Goal: Task Accomplishment & Management: Manage account settings

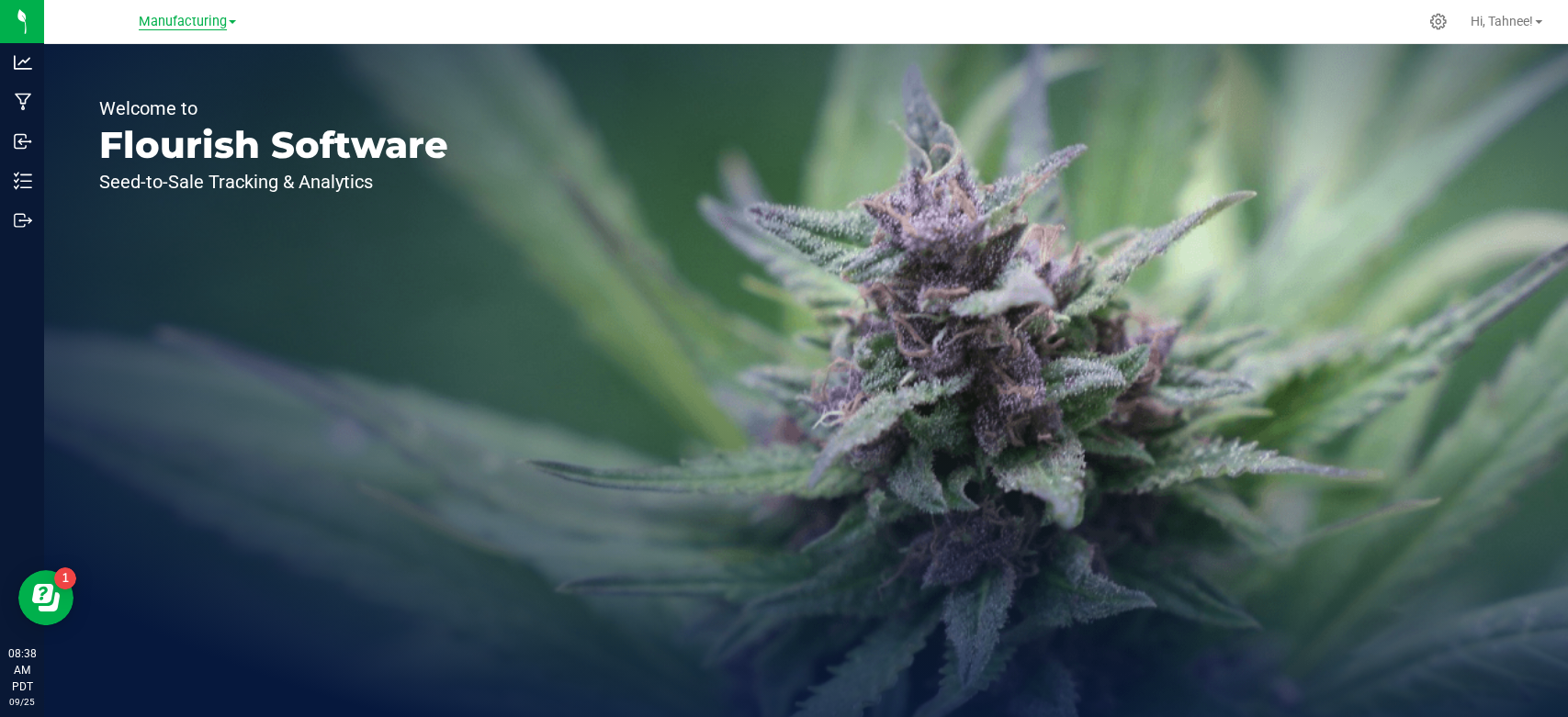
click at [154, 23] on span "Manufacturing" at bounding box center [182, 22] width 88 height 17
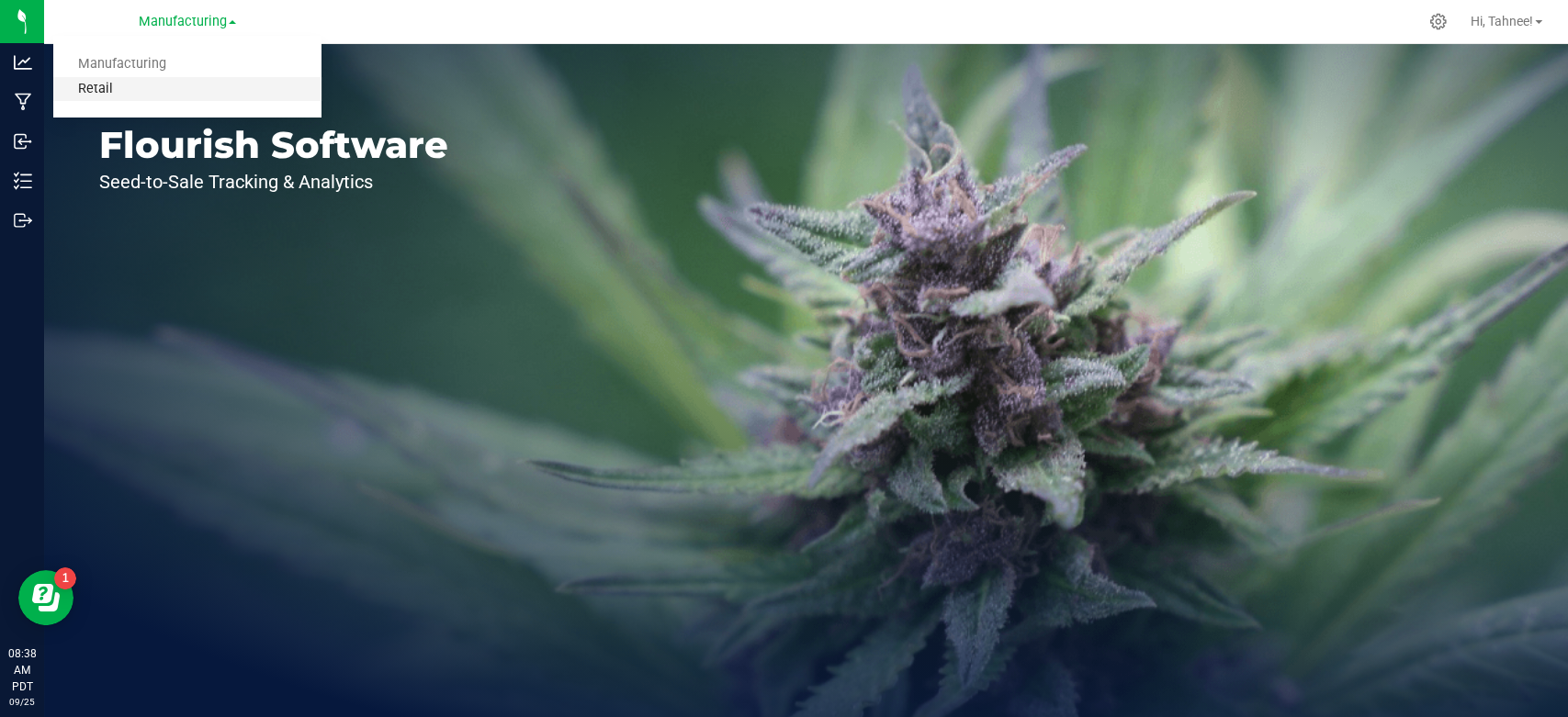
click at [129, 94] on link "Retail" at bounding box center [186, 89] width 268 height 25
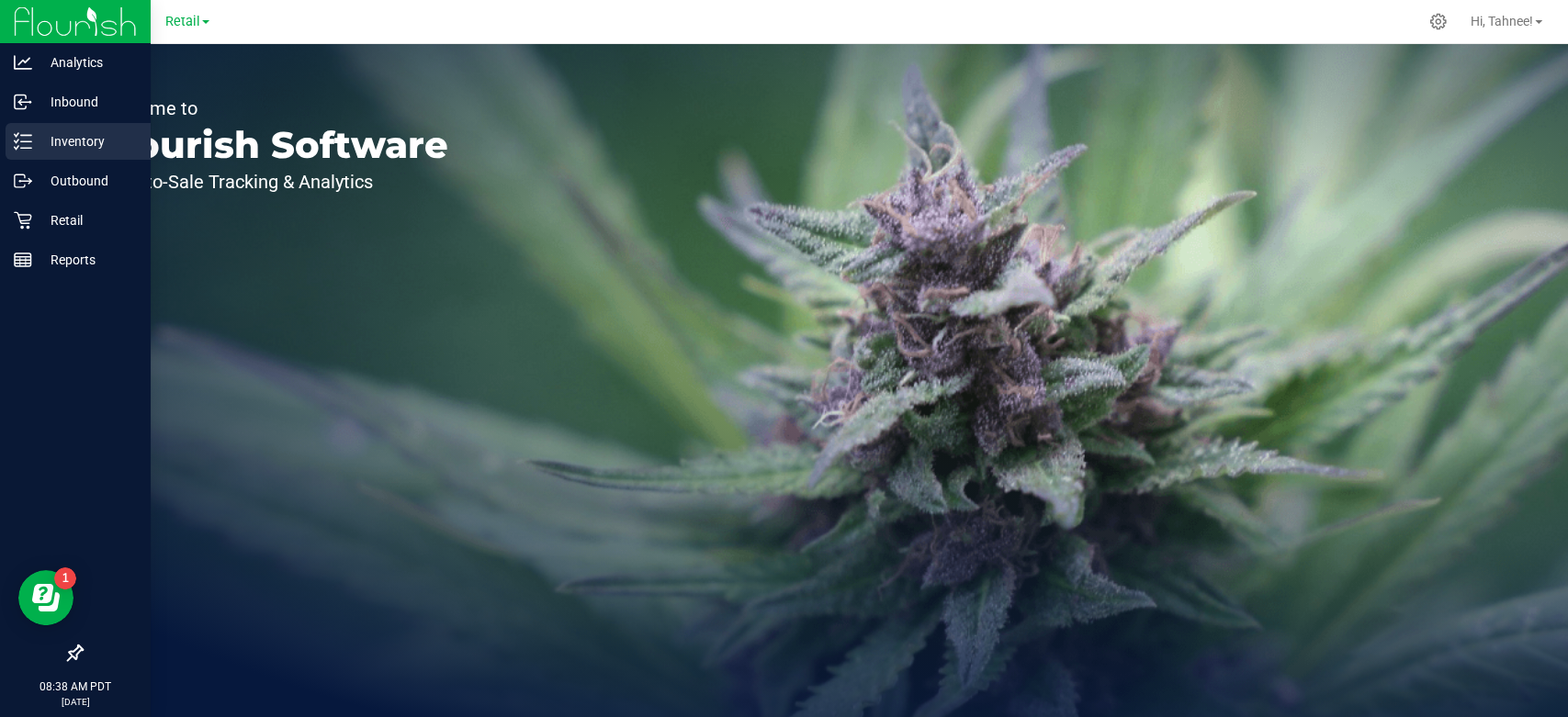
click at [79, 144] on p "Inventory" at bounding box center [87, 142] width 110 height 22
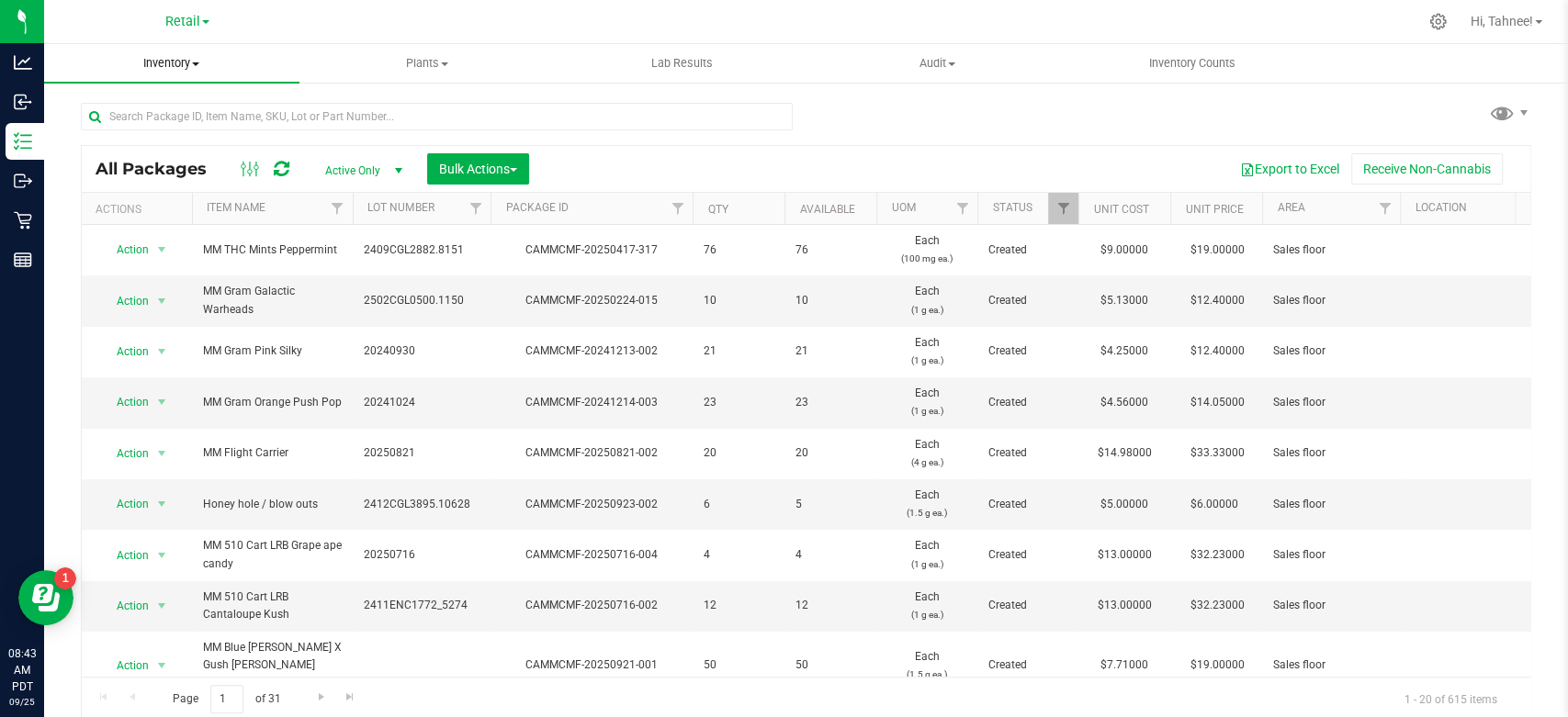
click at [149, 70] on span "Inventory" at bounding box center [172, 63] width 255 height 17
click at [166, 62] on span "Inventory" at bounding box center [172, 63] width 255 height 17
click at [175, 63] on span "Inventory" at bounding box center [172, 63] width 255 height 17
click at [175, 20] on span "Retail" at bounding box center [183, 22] width 35 height 17
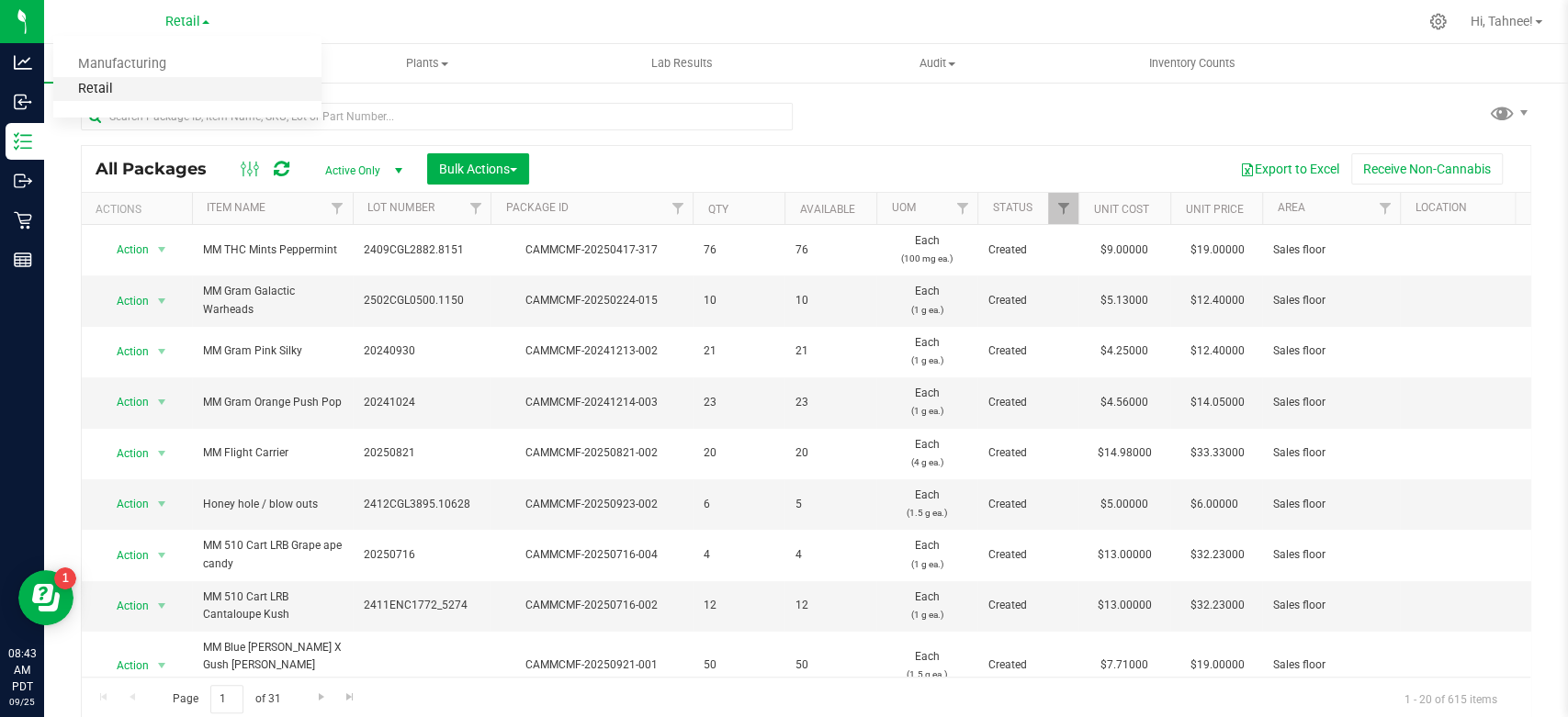
click at [81, 88] on link "Retail" at bounding box center [186, 89] width 268 height 25
click at [184, 24] on span "Retail" at bounding box center [183, 22] width 35 height 17
click at [134, 67] on link "Manufacturing" at bounding box center [186, 64] width 268 height 25
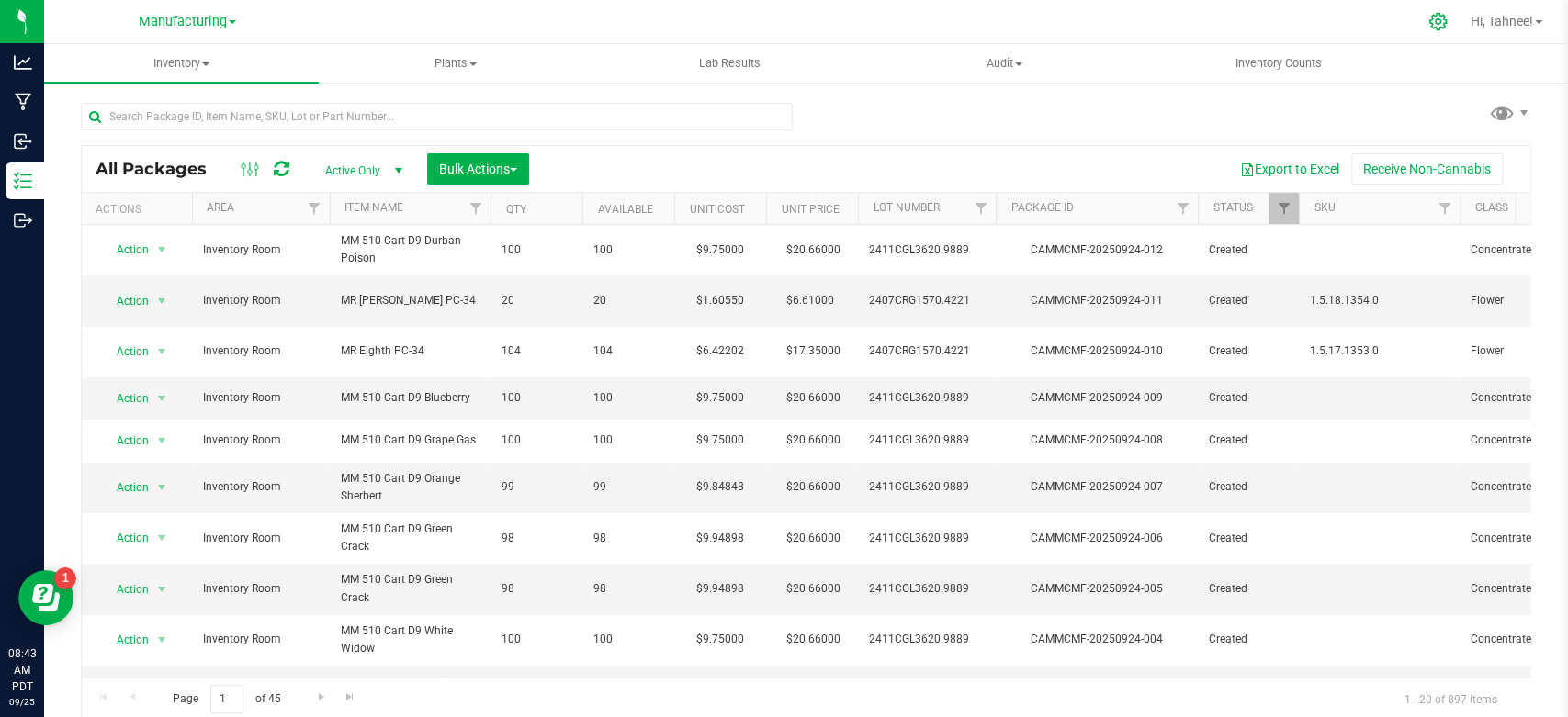
click at [1439, 25] on icon at bounding box center [1437, 21] width 18 height 18
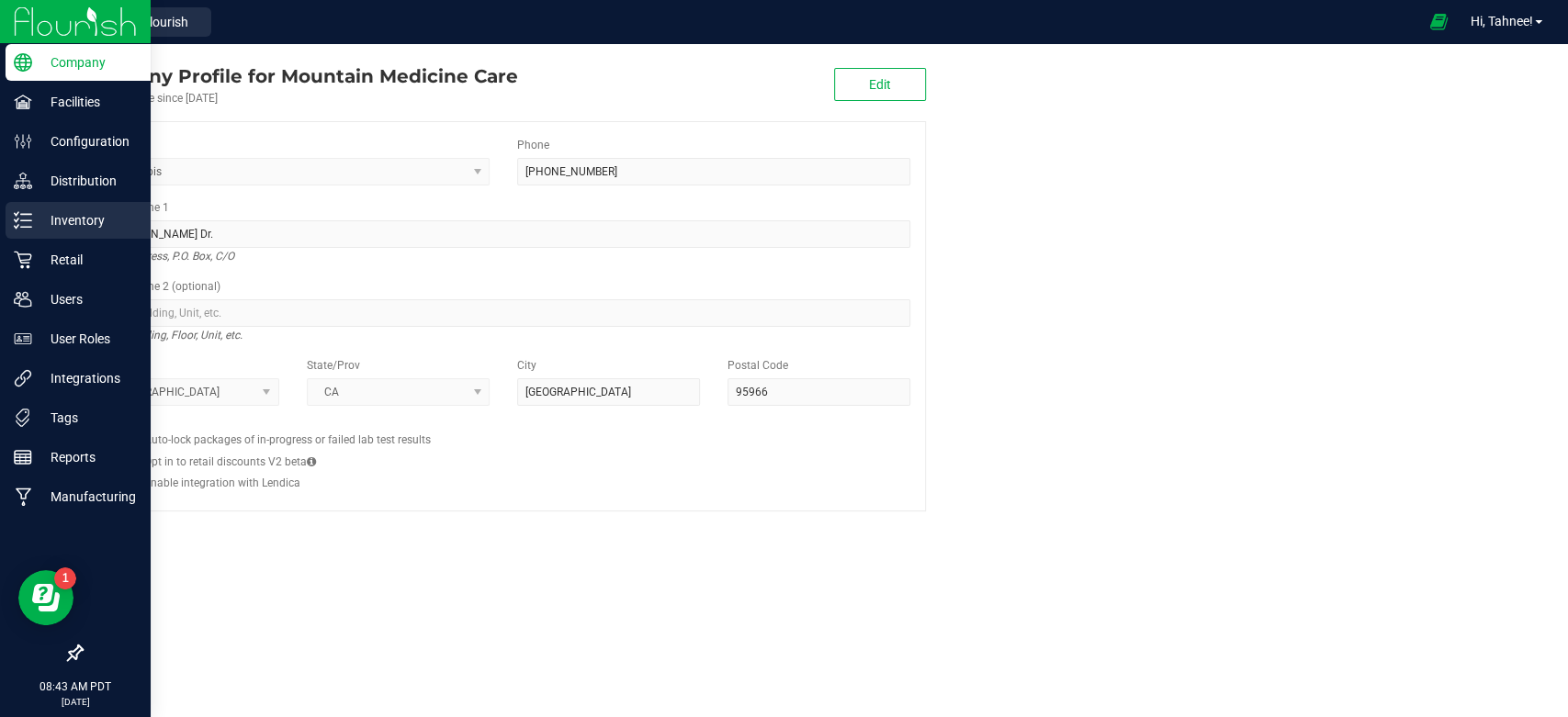
click at [87, 225] on p "Inventory" at bounding box center [87, 221] width 110 height 22
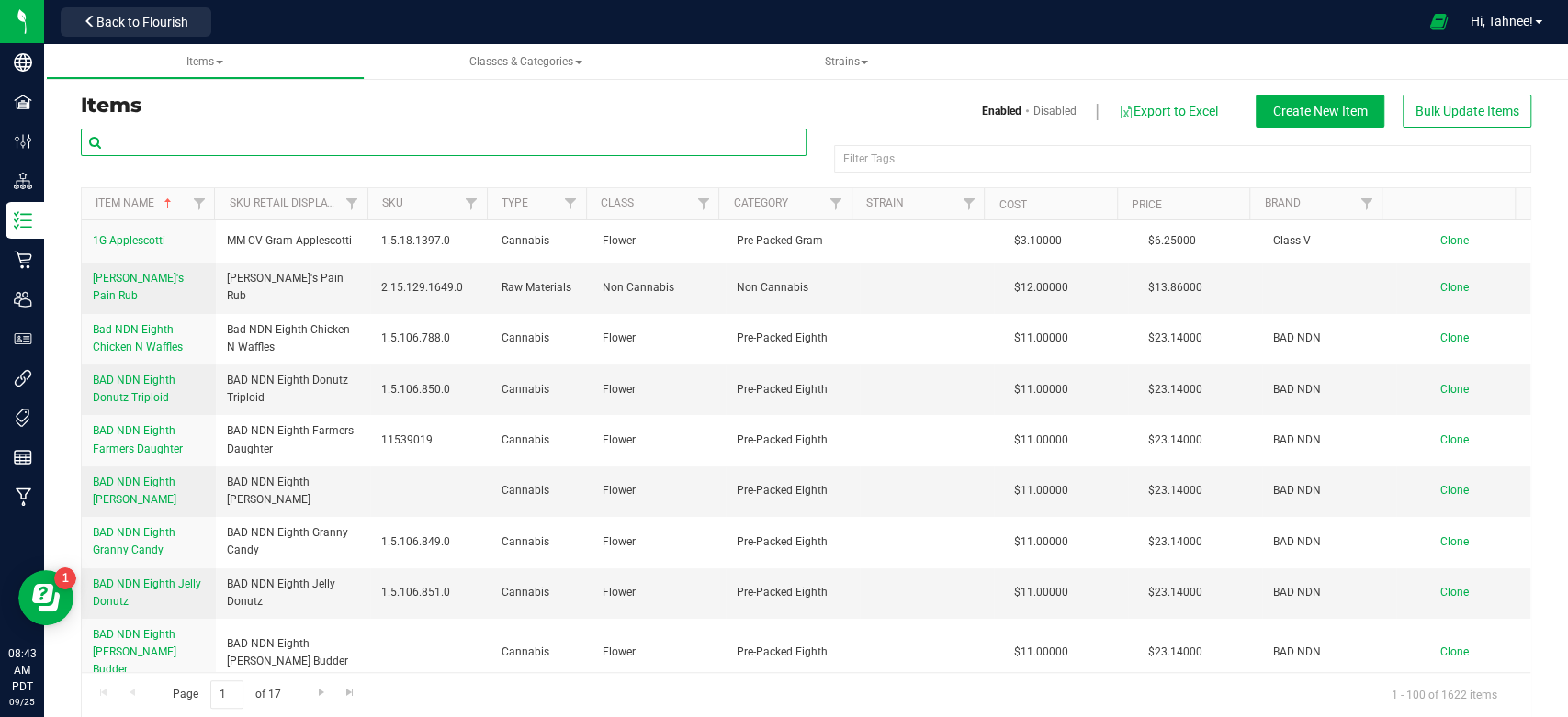
click at [323, 138] on input "text" at bounding box center [443, 143] width 726 height 28
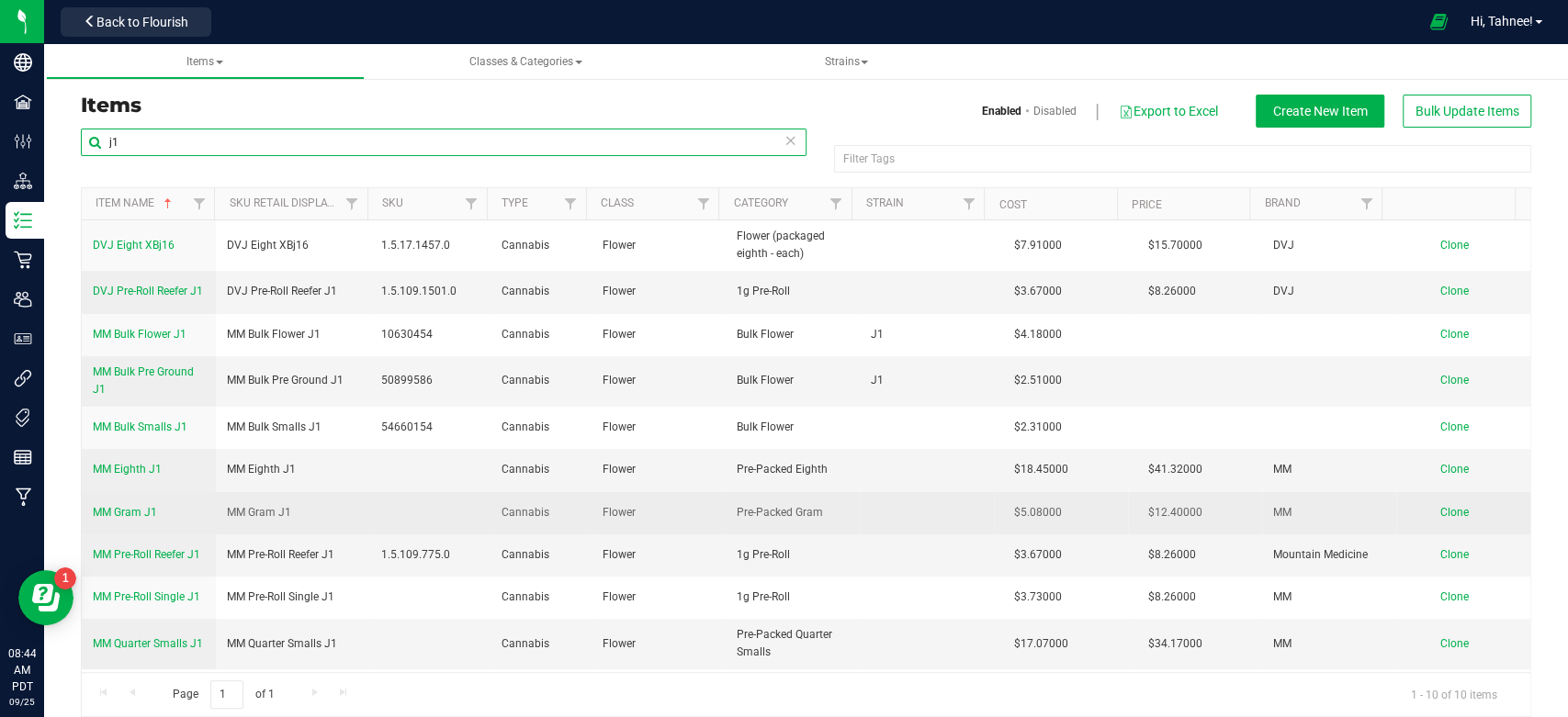
scroll to position [21, 0]
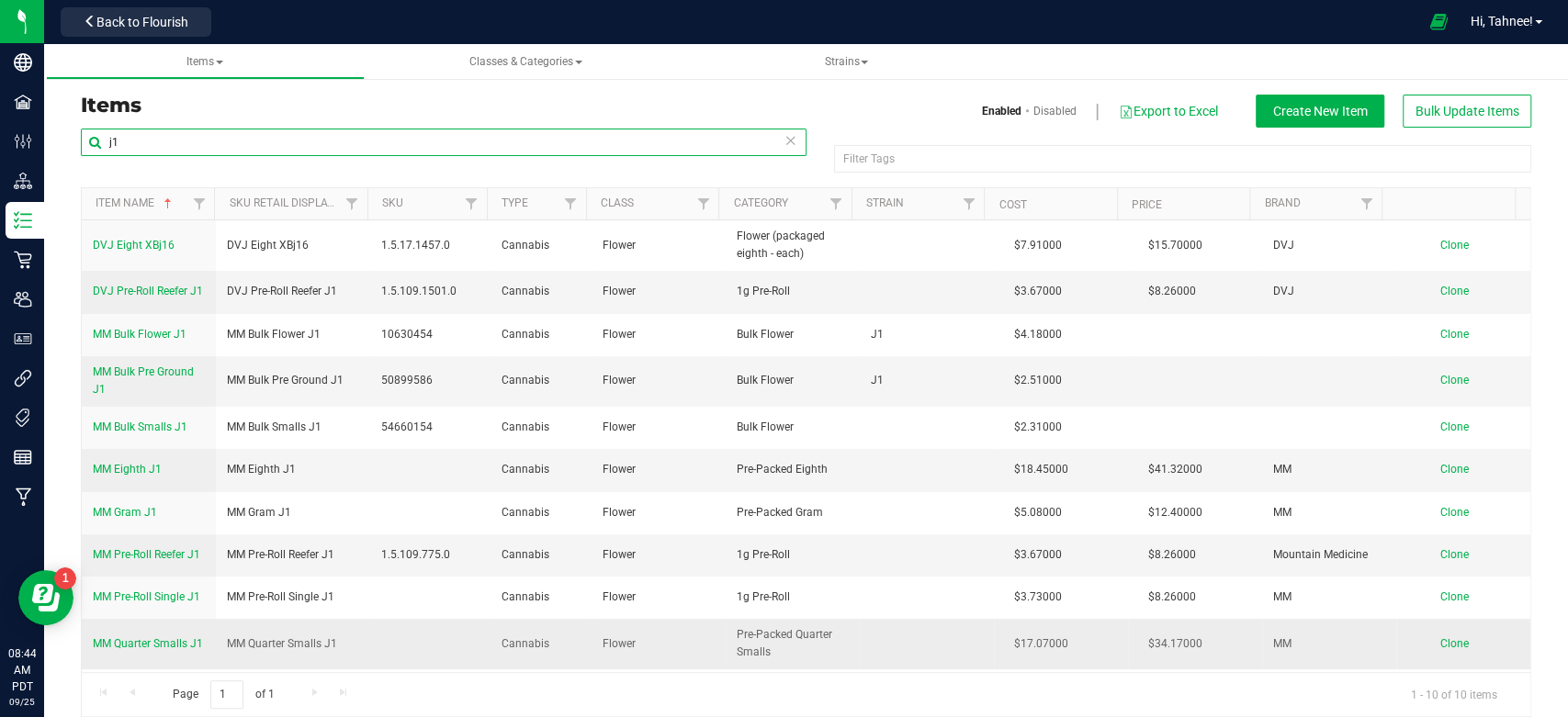
type input "j1"
click at [118, 637] on span "MM Quarter Smalls J1" at bounding box center [148, 644] width 110 height 13
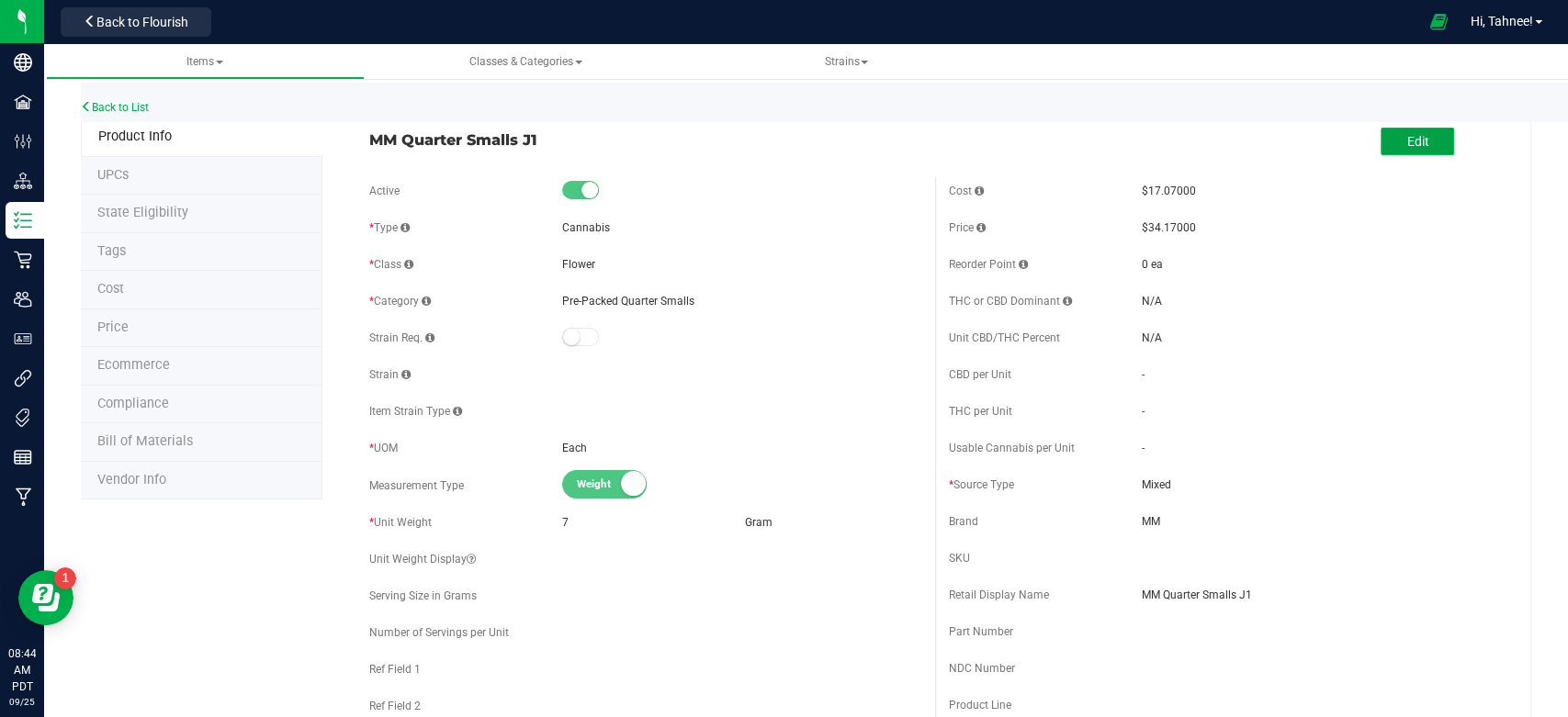
click at [1406, 135] on span "Edit" at bounding box center [1417, 142] width 22 height 15
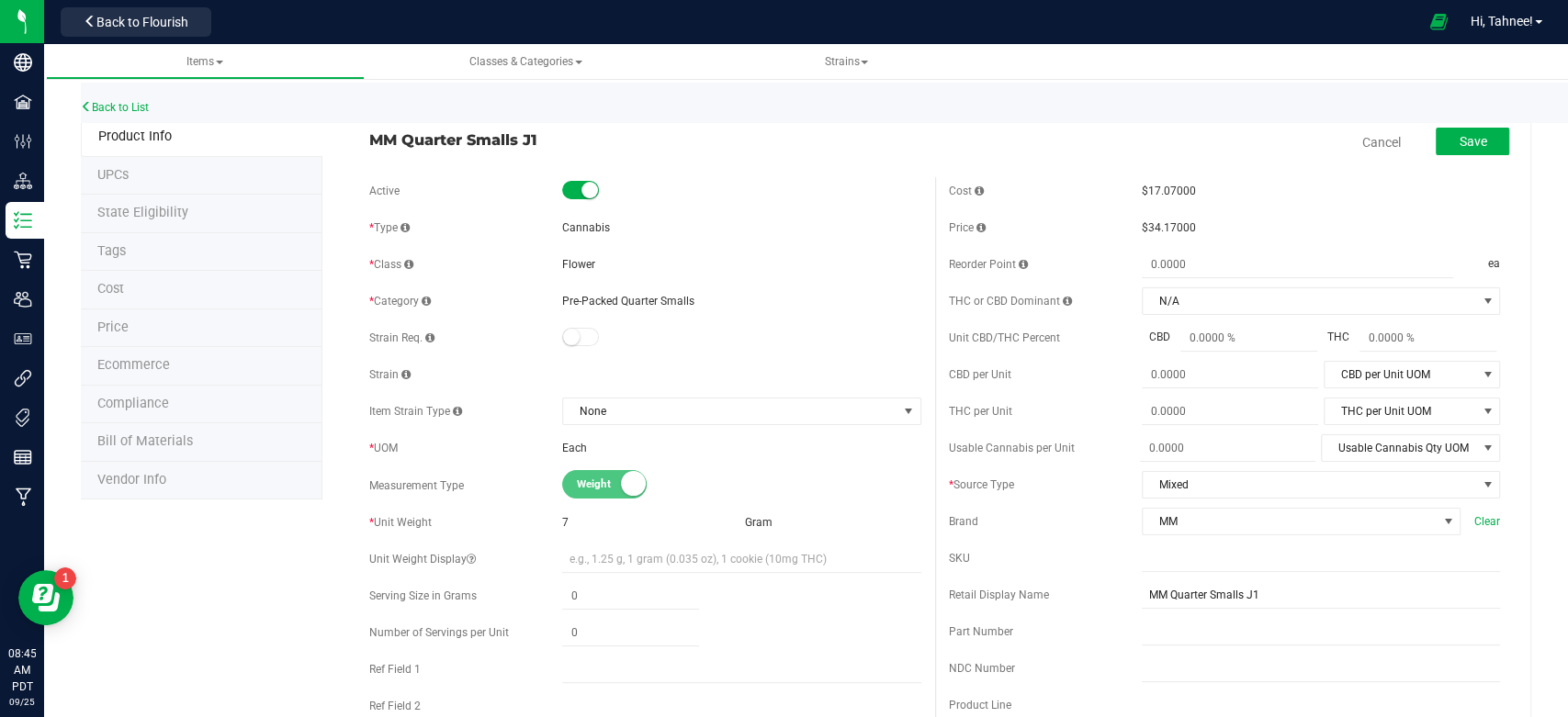
click at [1164, 224] on span "$34.17000" at bounding box center [1168, 228] width 54 height 13
click at [1141, 226] on span "$34.17000" at bounding box center [1168, 228] width 54 height 13
click at [1171, 226] on span "$34.17000" at bounding box center [1168, 228] width 54 height 13
click at [1157, 225] on span "$34.17000" at bounding box center [1168, 228] width 54 height 13
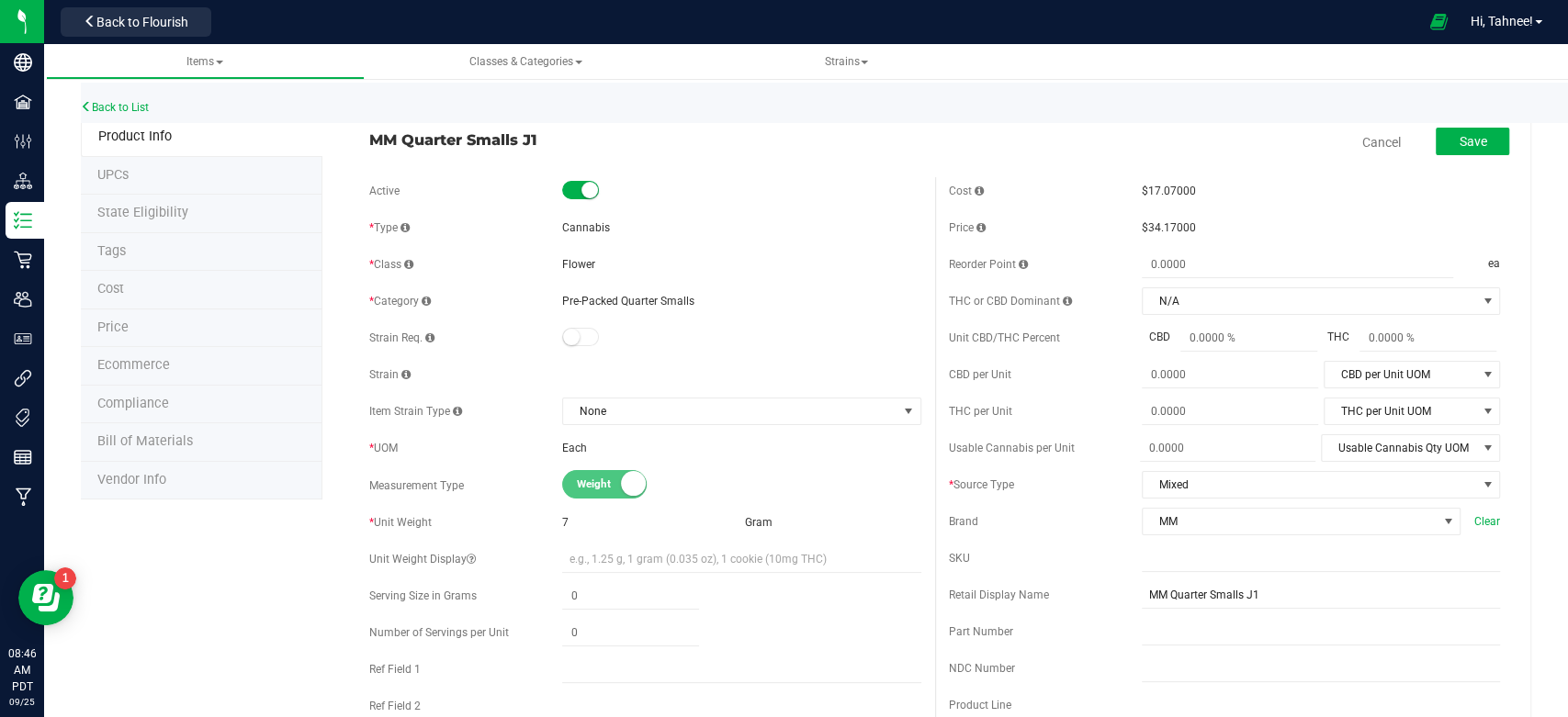
click at [1163, 233] on span "$34.17000" at bounding box center [1168, 228] width 54 height 13
click at [1162, 232] on span "$34.17000" at bounding box center [1168, 228] width 54 height 13
click at [125, 328] on span "Price" at bounding box center [113, 326] width 32 height 16
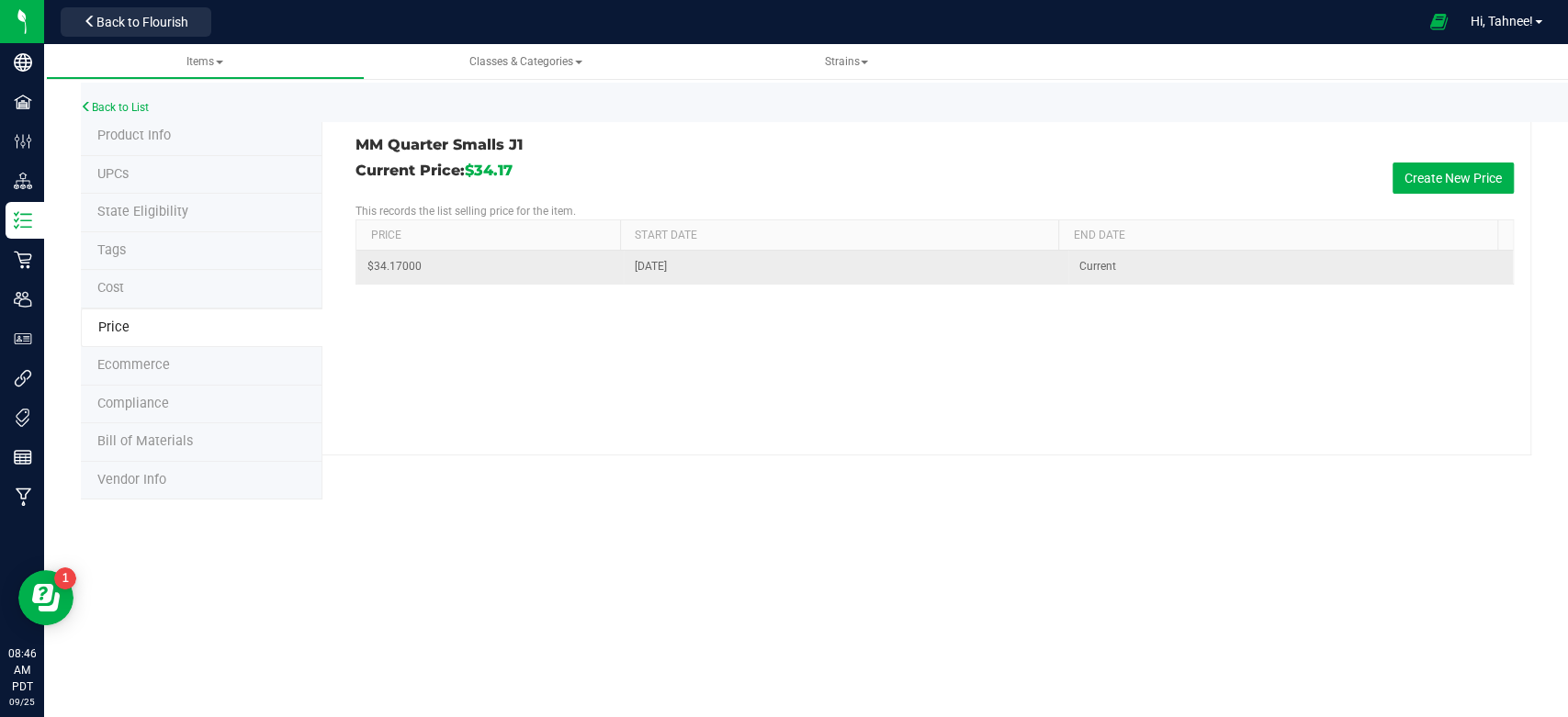
click at [424, 267] on td "$34.17000" at bounding box center [489, 266] width 266 height 32
drag, startPoint x: 360, startPoint y: 269, endPoint x: 485, endPoint y: 260, distance: 125.3
click at [485, 260] on td "$34.17000" at bounding box center [489, 266] width 266 height 32
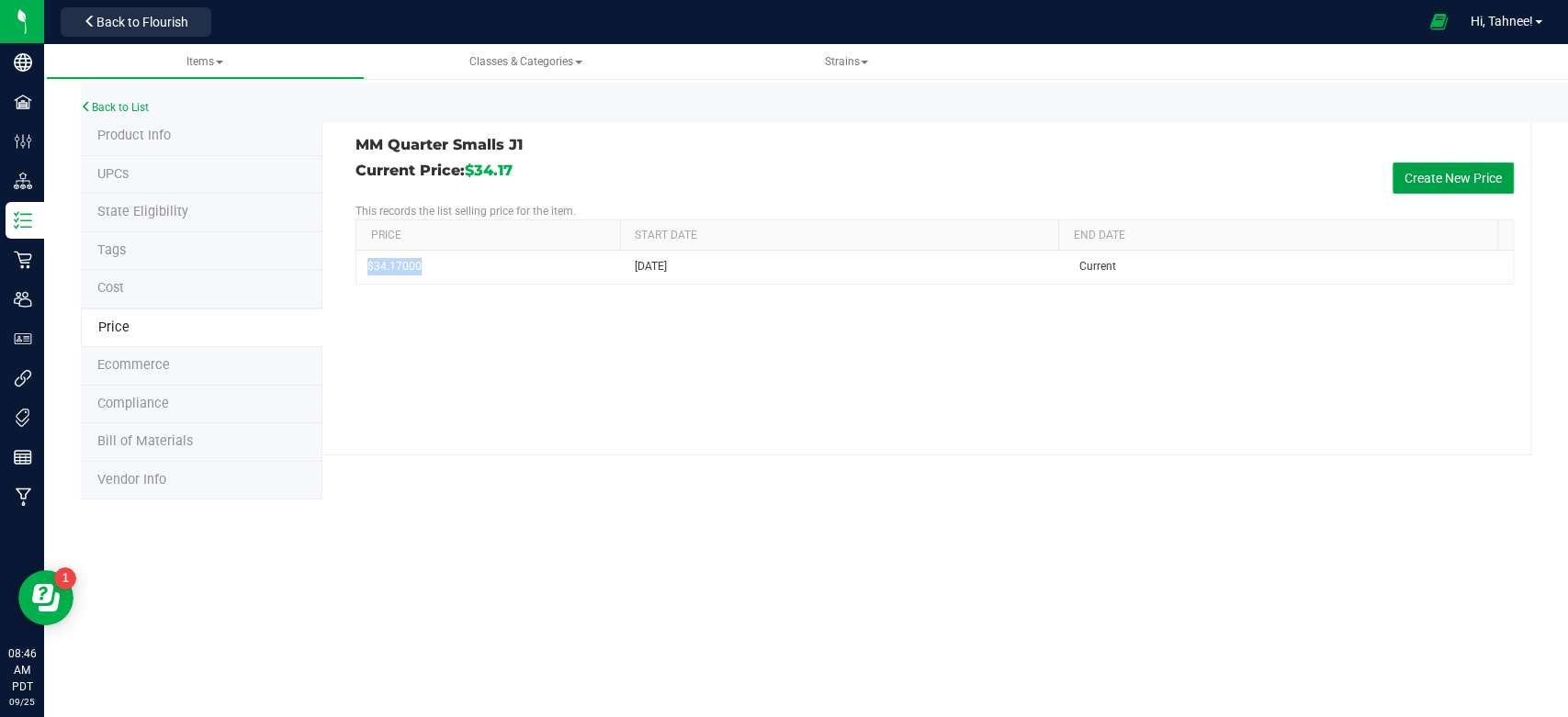
click at [1450, 165] on button "Create New Price" at bounding box center [1452, 178] width 122 height 32
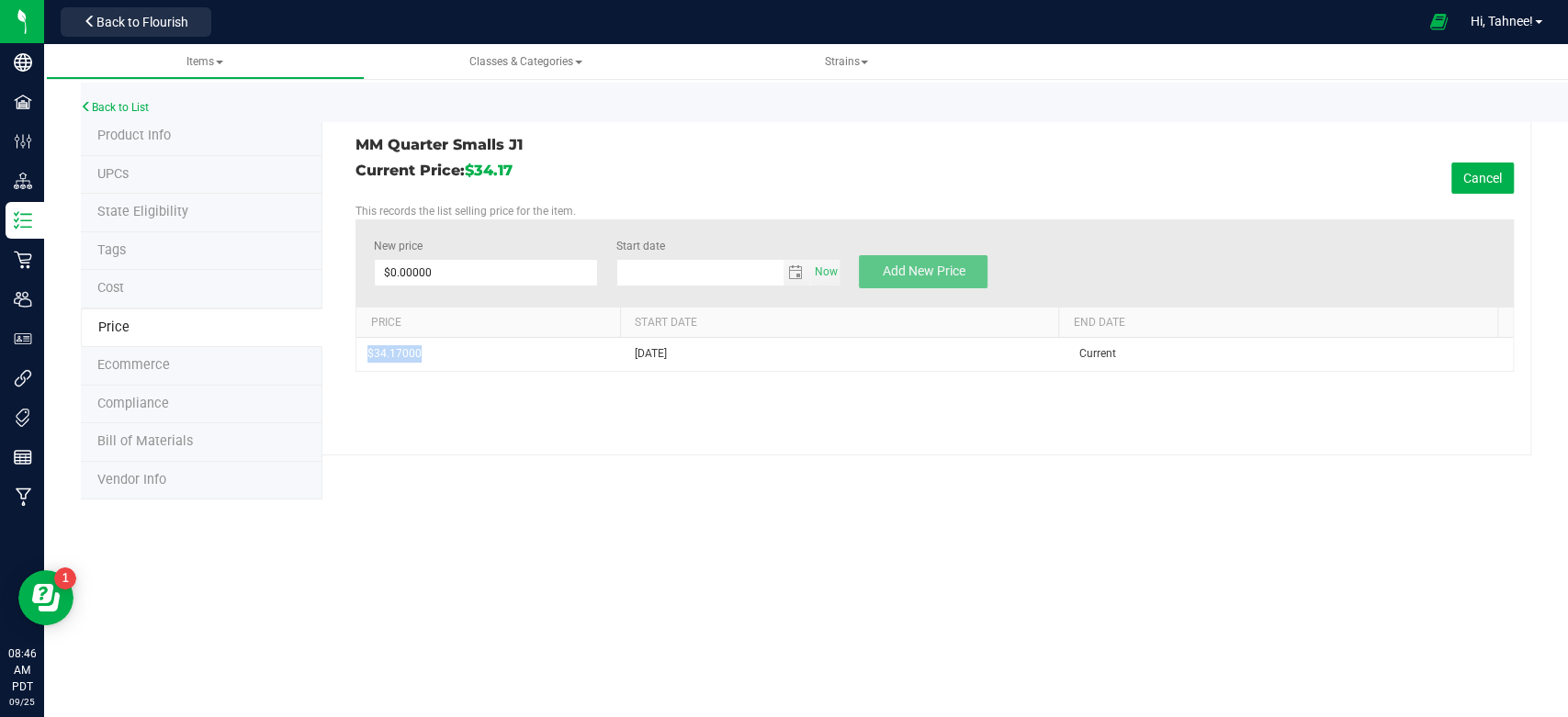
type input "[DATE]"
click at [434, 276] on span at bounding box center [486, 273] width 225 height 28
type input "34.71"
click at [906, 263] on span "Add New Price" at bounding box center [922, 271] width 83 height 15
type input "$0.00000"
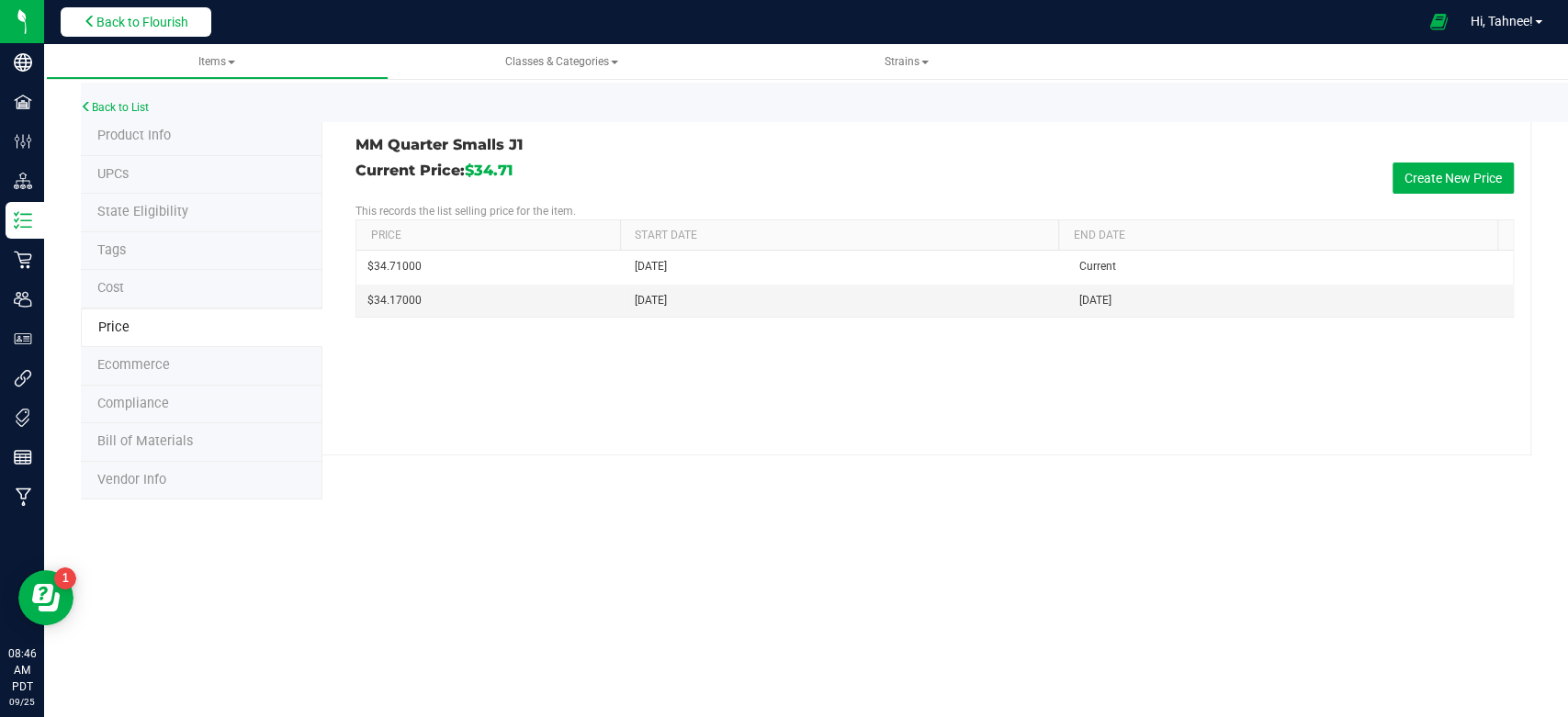
click at [135, 19] on span "Back to Flourish" at bounding box center [142, 22] width 92 height 15
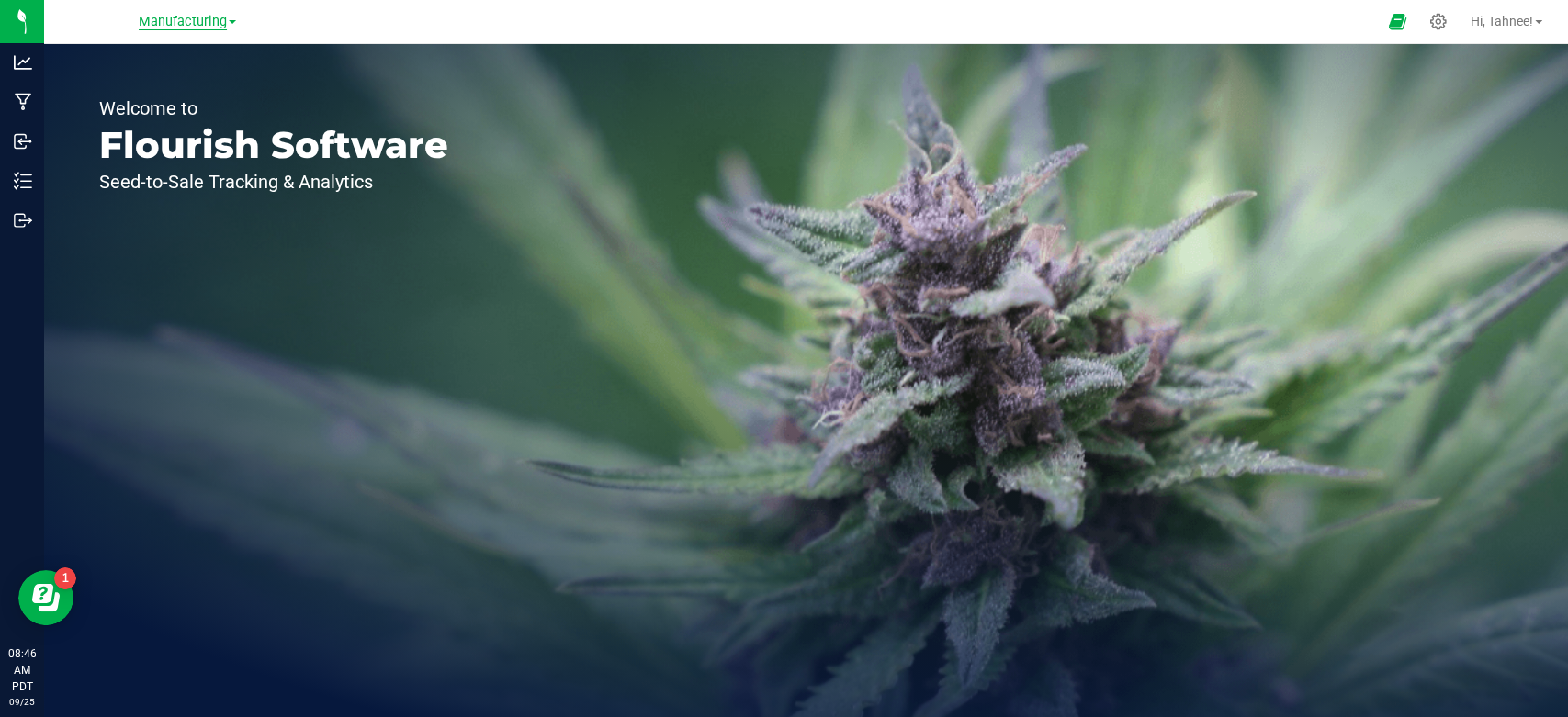
click at [166, 27] on span "Manufacturing" at bounding box center [182, 22] width 88 height 17
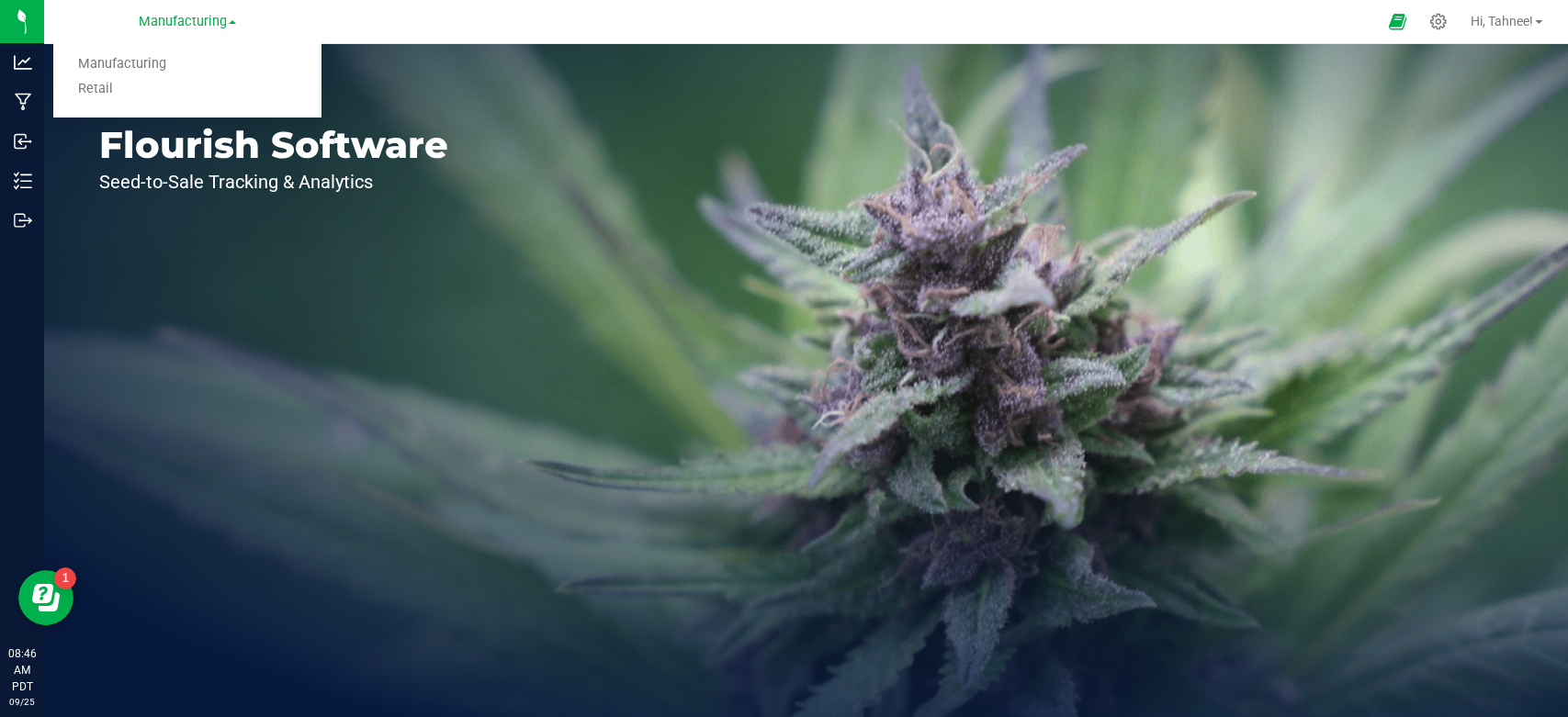
click at [135, 101] on ul "Manufacturing Retail" at bounding box center [186, 77] width 268 height 82
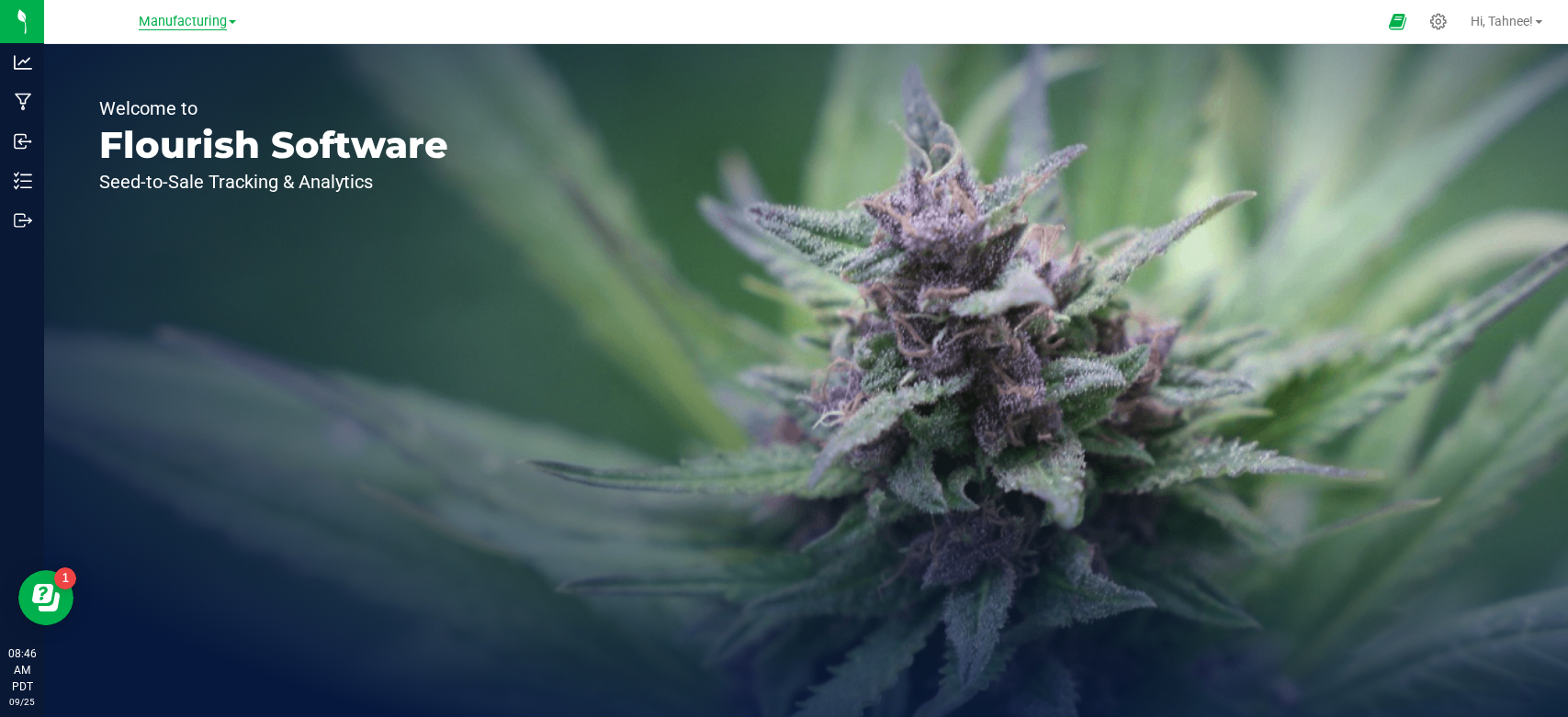
click at [169, 29] on span "Manufacturing" at bounding box center [182, 22] width 88 height 17
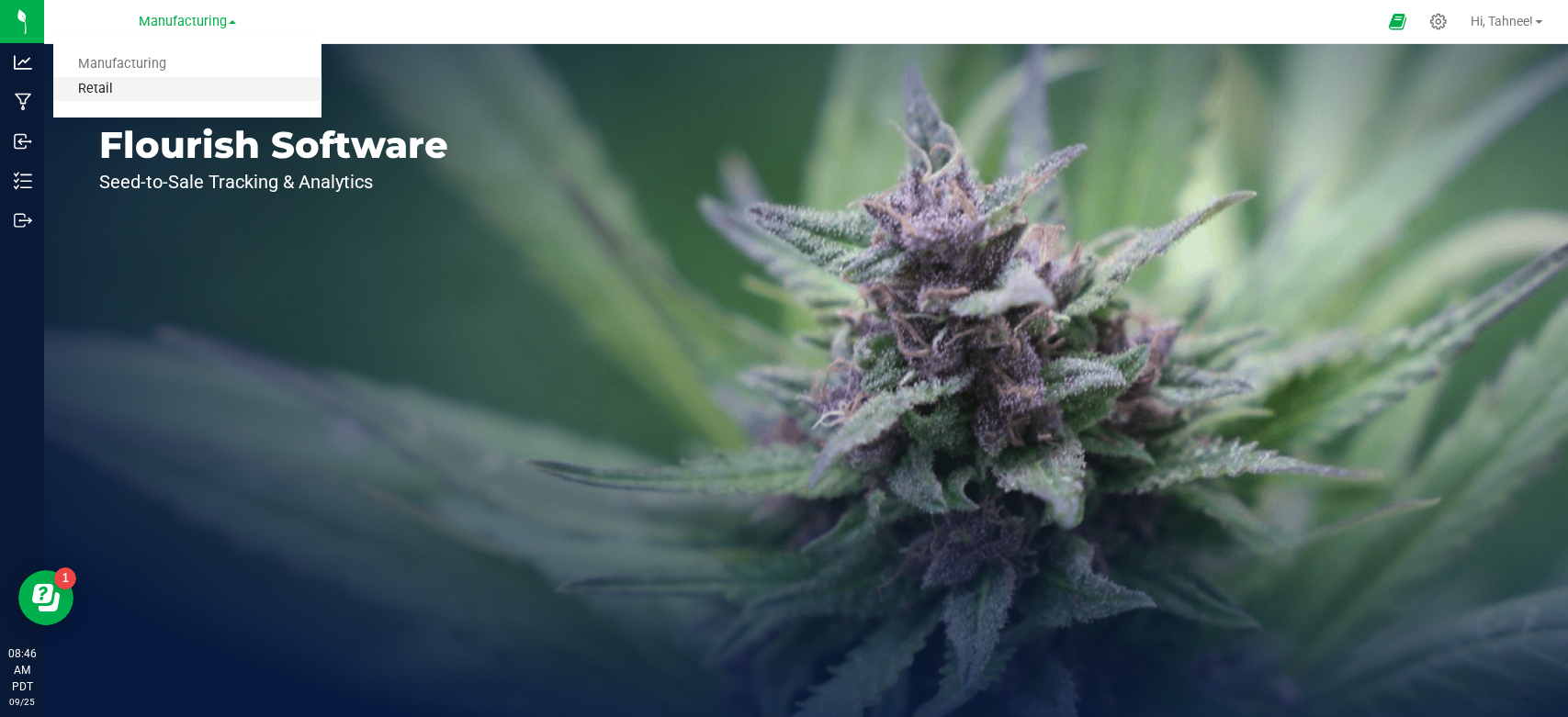
click at [125, 83] on link "Retail" at bounding box center [186, 89] width 268 height 25
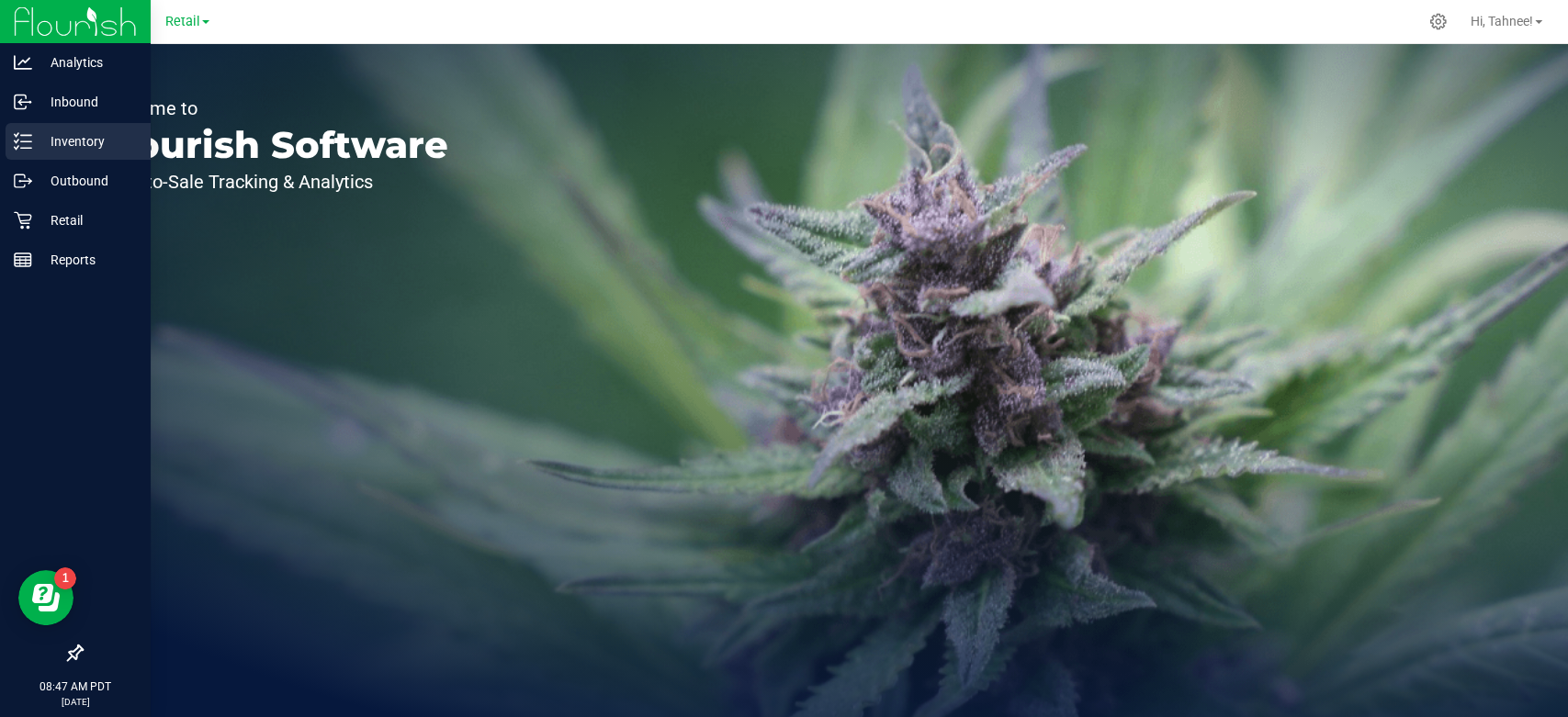
click at [81, 136] on p "Inventory" at bounding box center [87, 142] width 110 height 22
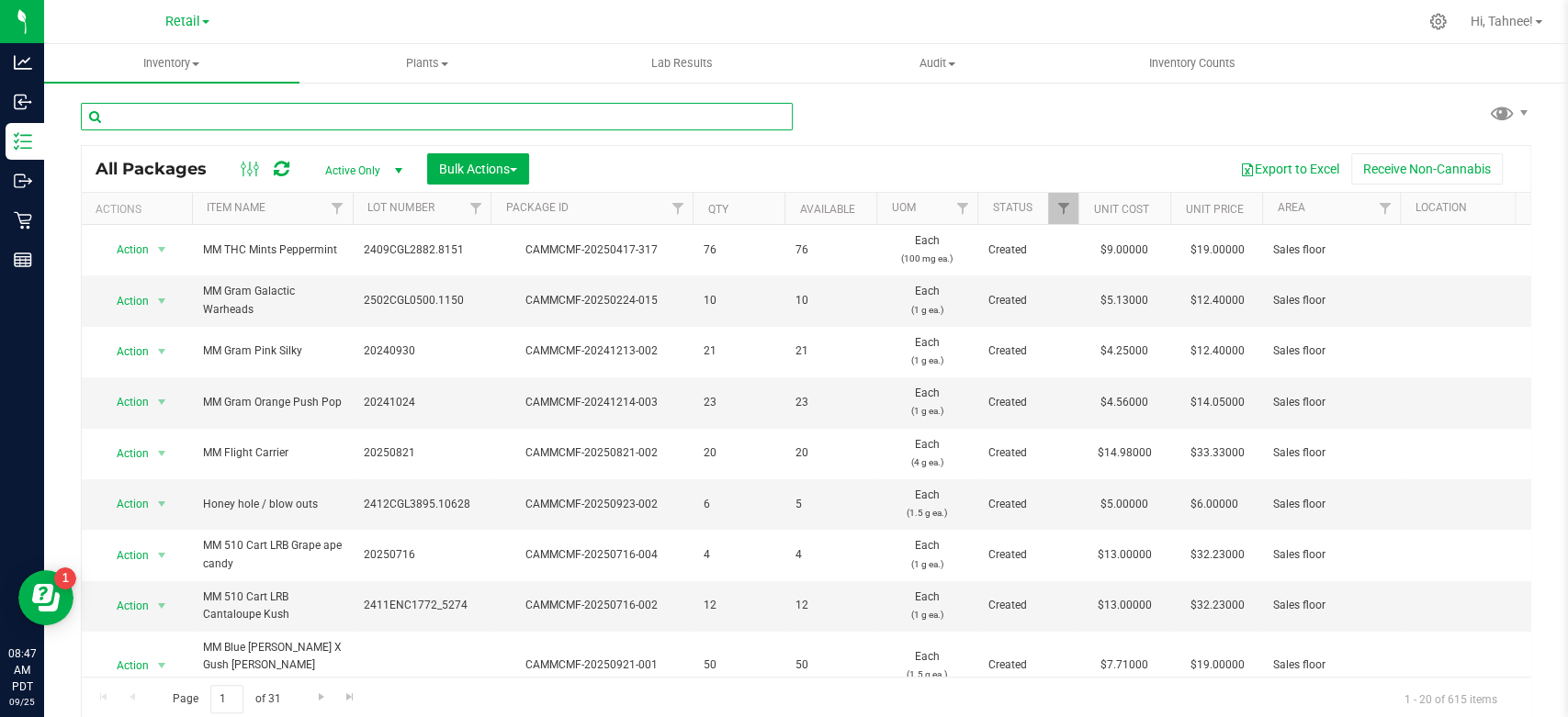
click at [389, 115] on input "text" at bounding box center [436, 117] width 712 height 28
type input "j"
type input "J1"
